Goal: Submit feedback/report problem

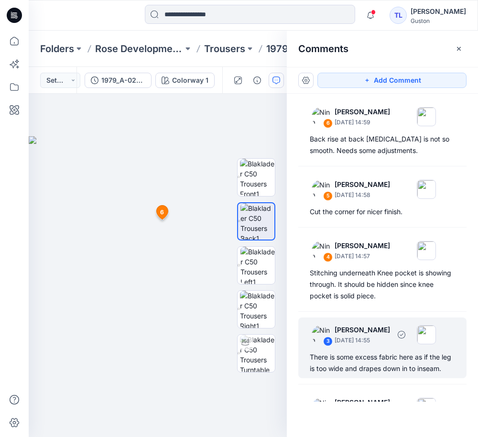
click at [390, 329] on p "[PERSON_NAME]" at bounding box center [361, 329] width 55 height 11
click at [367, 354] on div "There is some excess fabric here as if the leg is too wide and drapes down in t…" at bounding box center [382, 362] width 145 height 23
click at [359, 342] on p "[DATE] 14:55" at bounding box center [361, 340] width 55 height 10
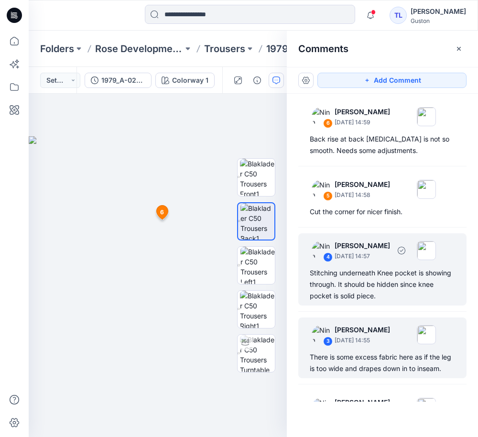
click at [368, 277] on div "Stitching underneath Knee pocket is showing through. It should be hidden since …" at bounding box center [382, 284] width 145 height 34
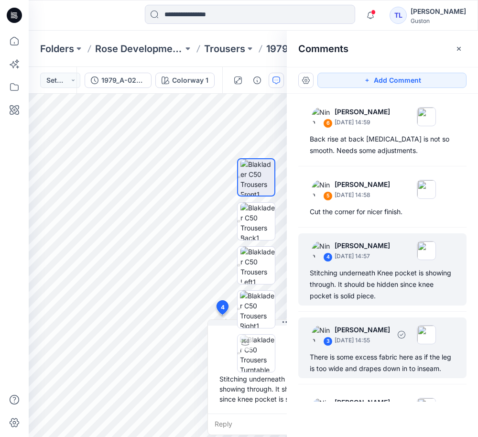
click at [369, 354] on div "There is some excess fabric here as if the leg is too wide and drapes down in t…" at bounding box center [382, 362] width 145 height 23
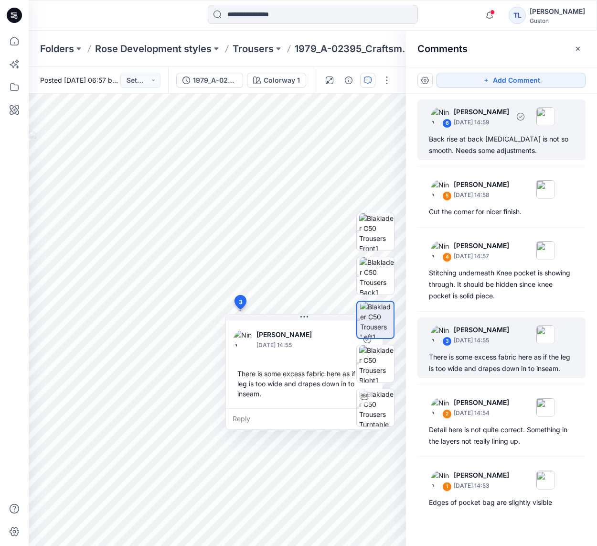
click at [461, 150] on div "Back rise at back [MEDICAL_DATA] is not so smooth. Needs some adjustments." at bounding box center [501, 144] width 145 height 23
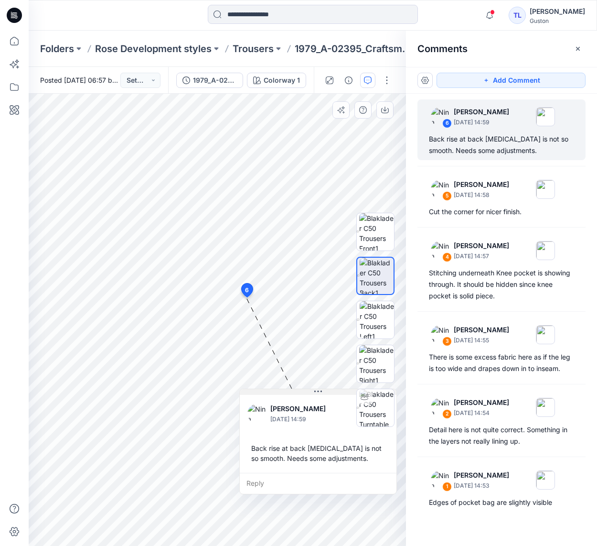
drag, startPoint x: 310, startPoint y: 306, endPoint x: 317, endPoint y: 392, distance: 86.8
click at [317, 392] on icon at bounding box center [318, 391] width 8 height 8
click at [477, 14] on icon "button" at bounding box center [490, 15] width 18 height 19
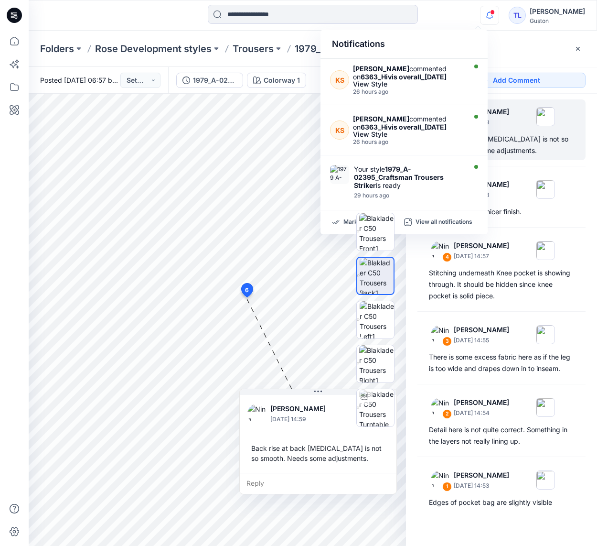
click at [149, 22] on div at bounding box center [100, 15] width 142 height 21
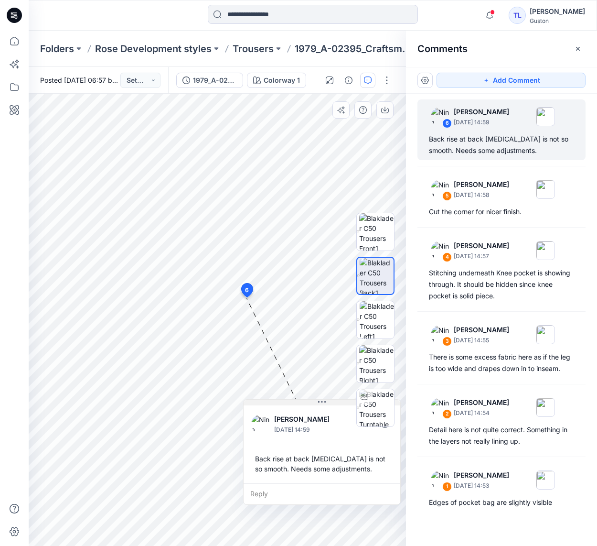
drag, startPoint x: 321, startPoint y: 393, endPoint x: 325, endPoint y: 403, distance: 11.2
click at [325, 403] on icon at bounding box center [322, 402] width 8 height 8
